Goal: Task Accomplishment & Management: Manage account settings

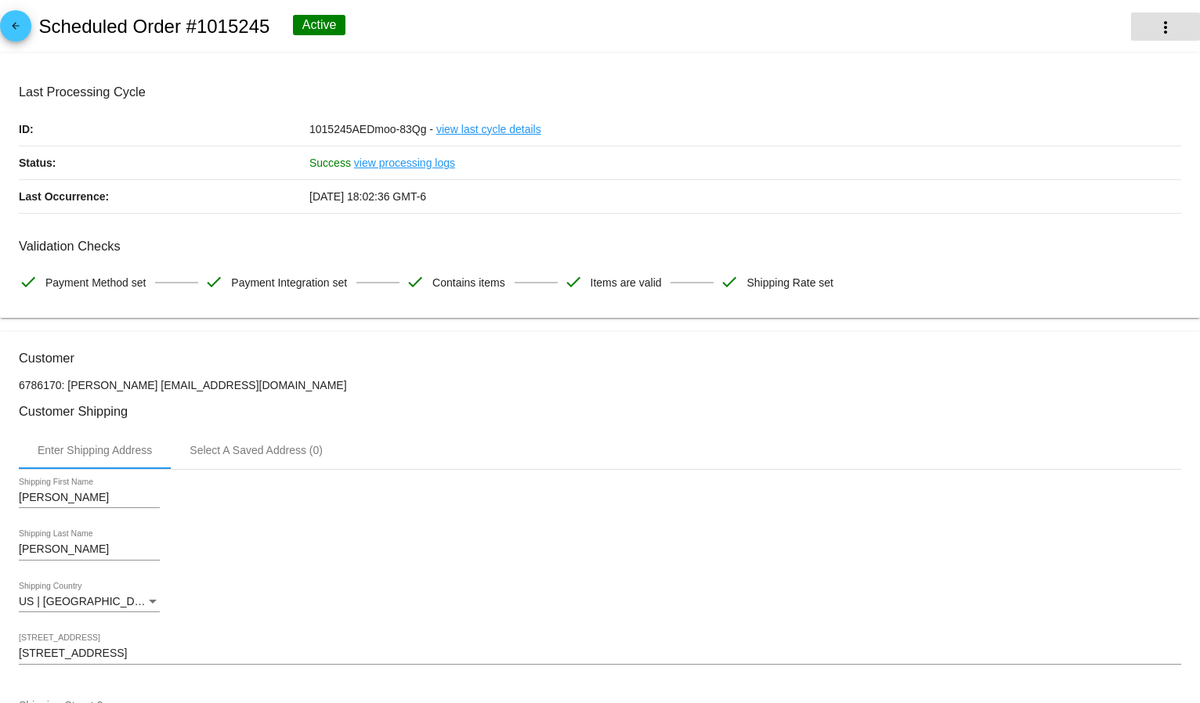
click at [1156, 25] on mat-icon "more_vert" at bounding box center [1165, 27] width 19 height 19
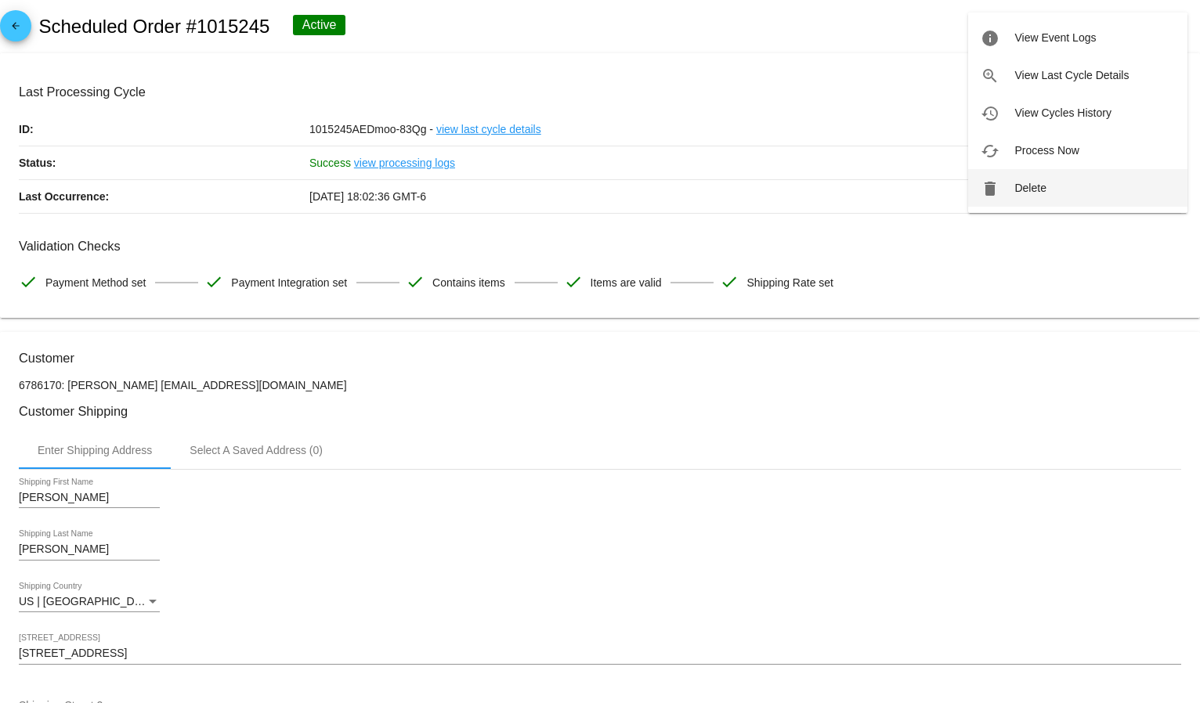
click at [1070, 181] on button "delete Delete" at bounding box center [1077, 188] width 219 height 38
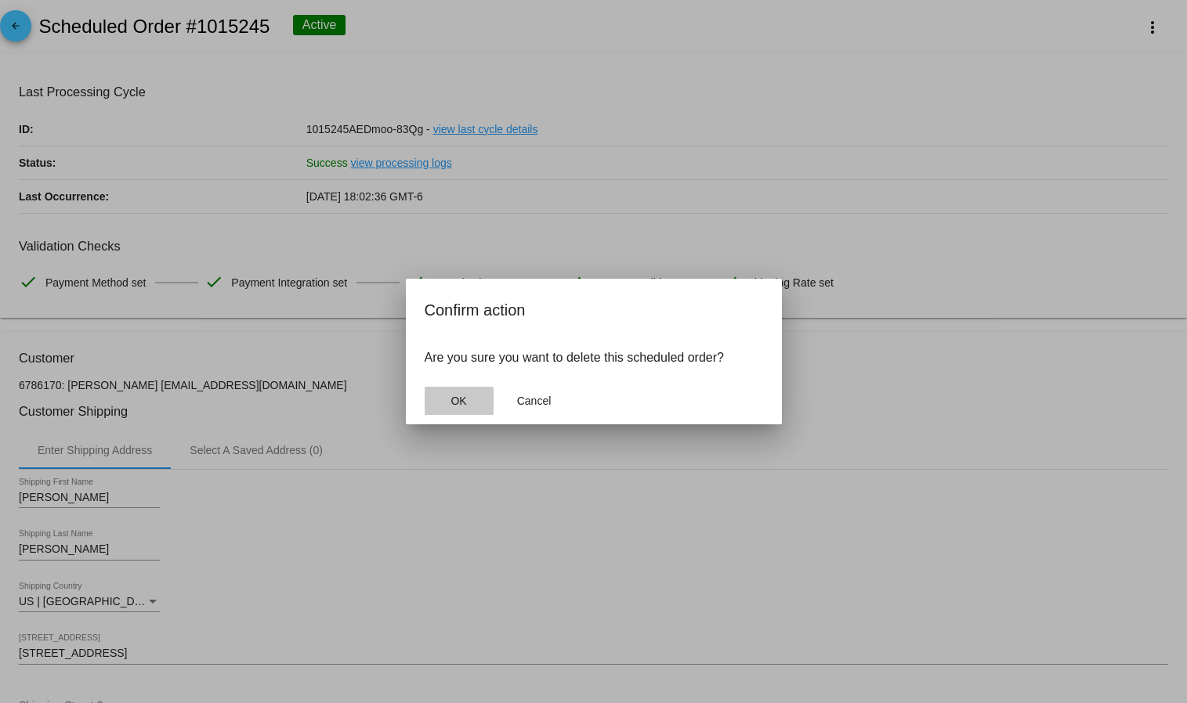
click at [454, 409] on button "OK" at bounding box center [459, 401] width 69 height 28
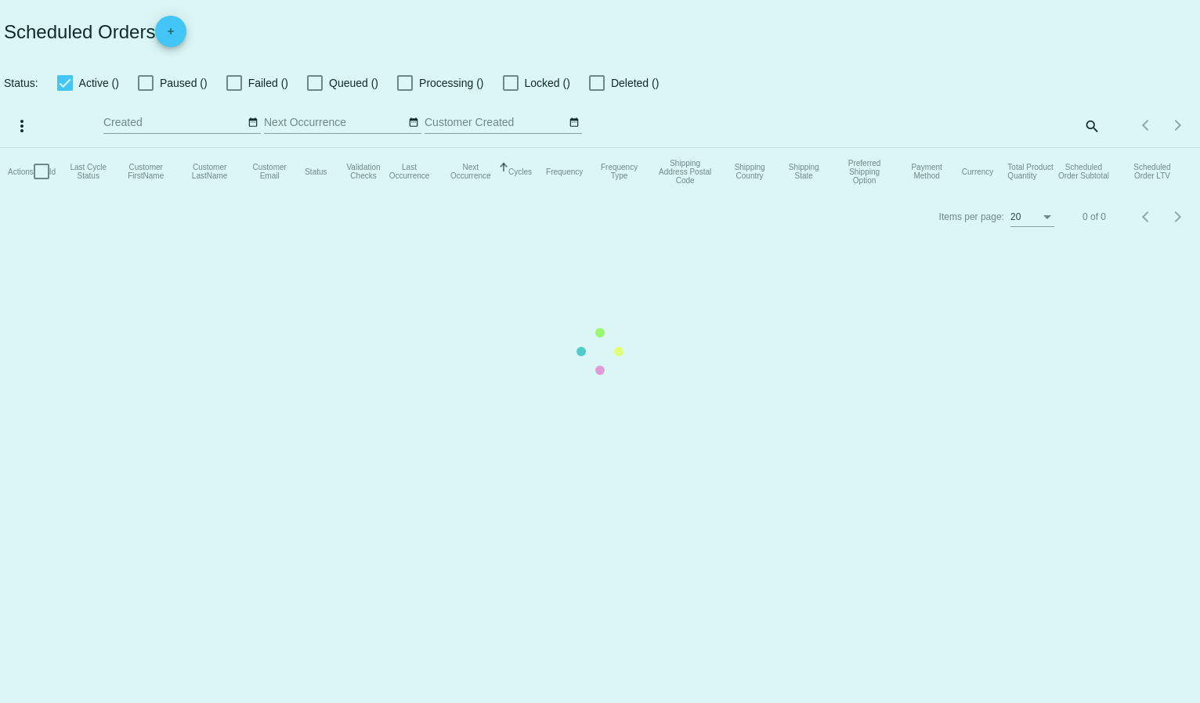
checkbox input "true"
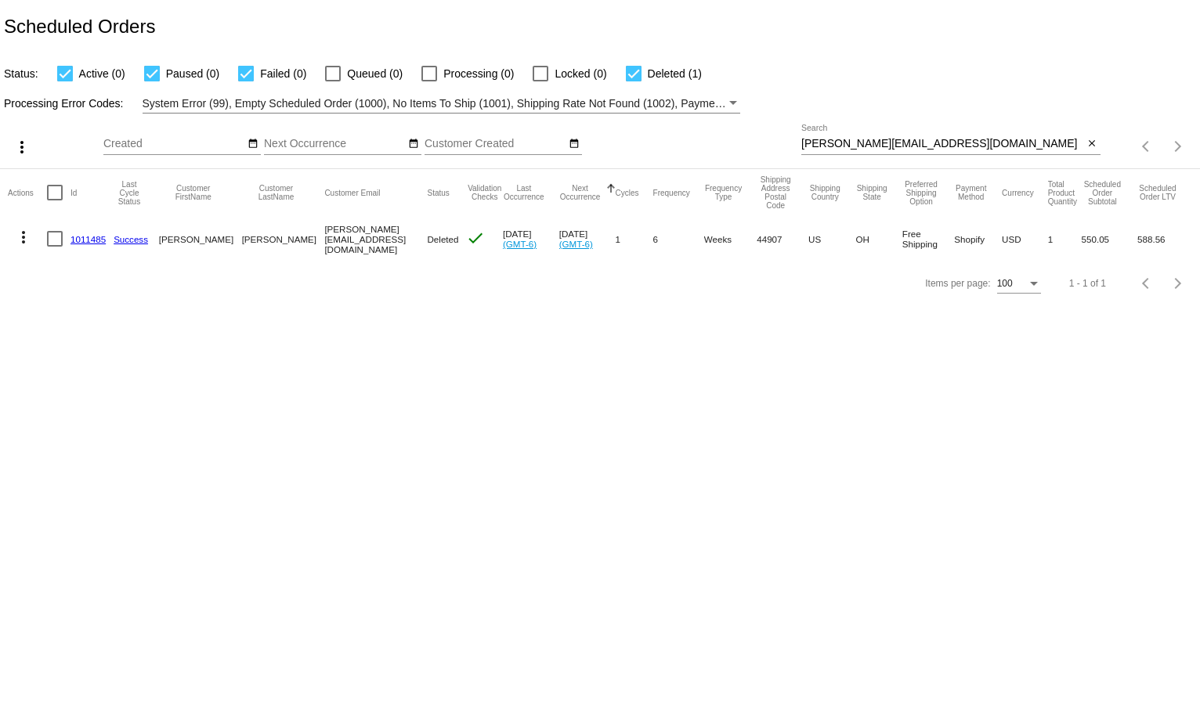
click at [884, 143] on input "[PERSON_NAME][EMAIL_ADDRESS][DOMAIN_NAME]" at bounding box center [942, 144] width 283 height 13
paste input "[EMAIL_ADDRESS]"
type input "[EMAIL_ADDRESS][DOMAIN_NAME]"
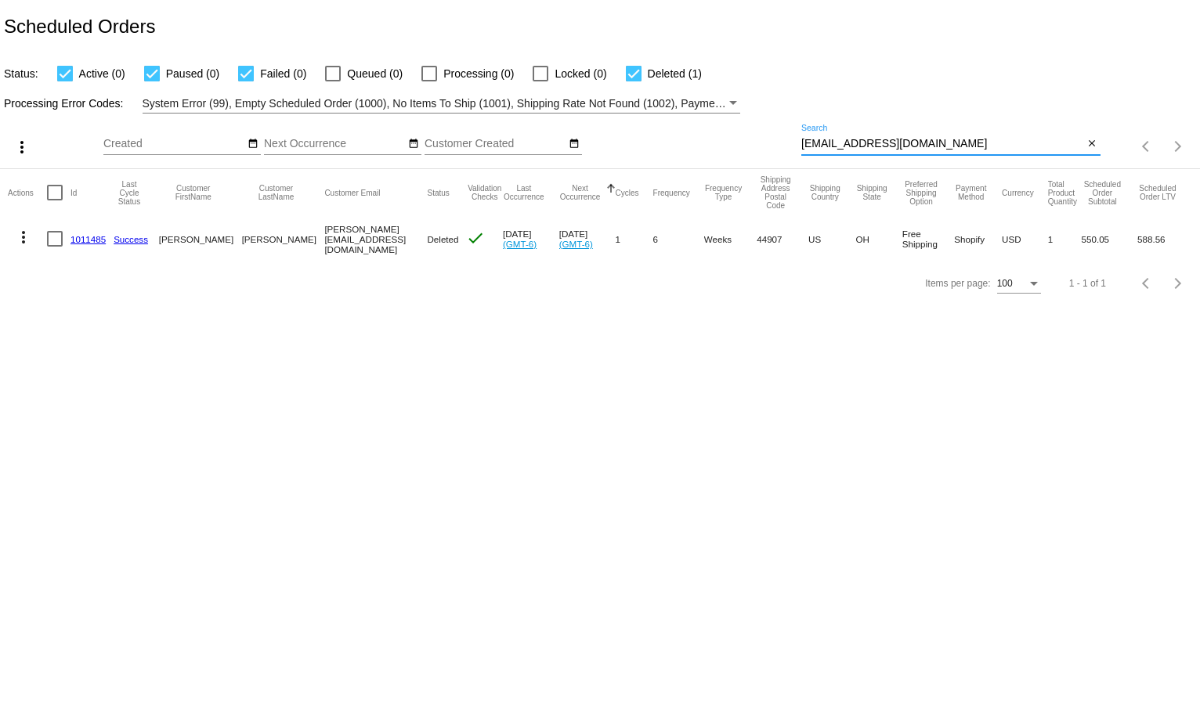
click at [892, 90] on div "Processing Error Codes: System Error (99), Empty Scheduled Order (1000), No Ite…" at bounding box center [600, 98] width 1200 height 31
